Goal: Task Accomplishment & Management: Manage account settings

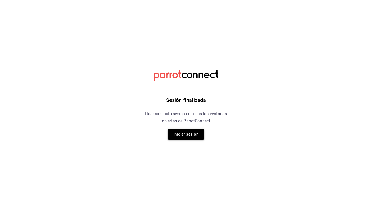
click at [181, 137] on button "Iniciar sesión" at bounding box center [186, 134] width 36 height 11
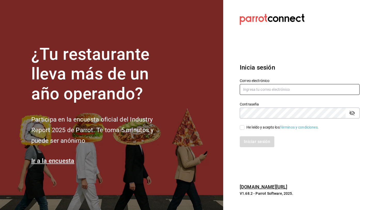
click at [267, 86] on input "text" at bounding box center [300, 89] width 120 height 11
type input "daniel_sanchezv_15@hotmail.com"
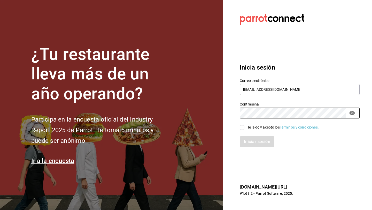
click at [242, 128] on input "He leído y acepto los Términos y condiciones." at bounding box center [242, 127] width 5 height 5
checkbox input "true"
click at [240, 136] on button "Iniciar sesión" at bounding box center [257, 141] width 35 height 11
